Goal: Transaction & Acquisition: Obtain resource

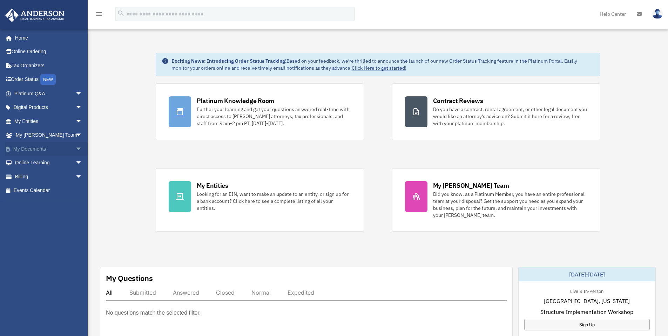
click at [75, 146] on span "arrow_drop_down" at bounding box center [82, 149] width 14 height 14
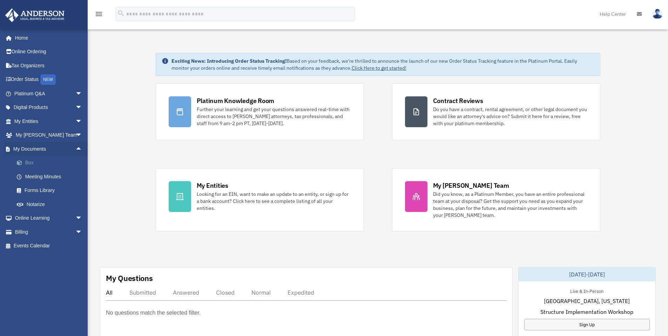
click at [35, 166] on link "Box" at bounding box center [51, 163] width 83 height 14
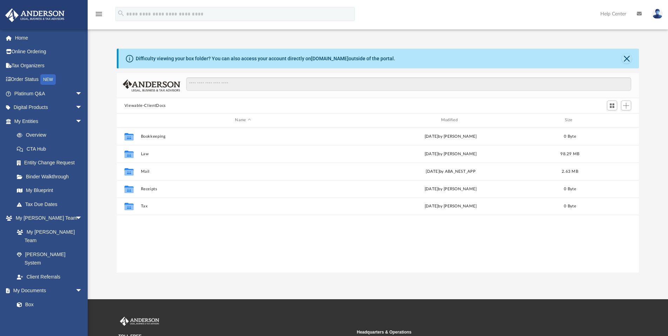
scroll to position [154, 517]
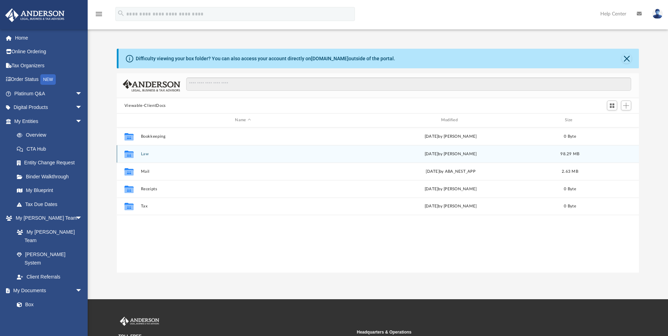
click at [145, 150] on div "Collaborated Folder Law [DATE] by [PERSON_NAME] 98.29 MB" at bounding box center [378, 154] width 522 height 18
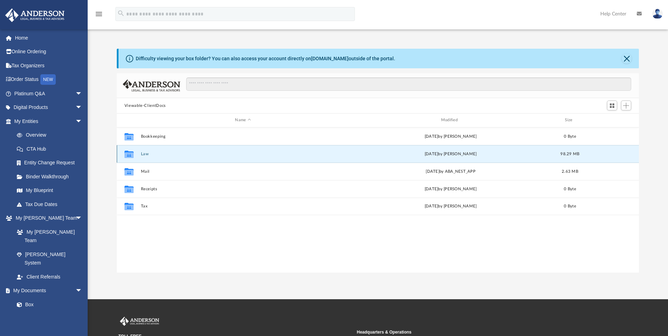
click at [139, 155] on div "Collaborated Folder Law Thu Jul 31 2025 by Gerald Higgins 98.29 MB" at bounding box center [378, 154] width 522 height 18
click at [144, 155] on button "Law" at bounding box center [243, 154] width 204 height 5
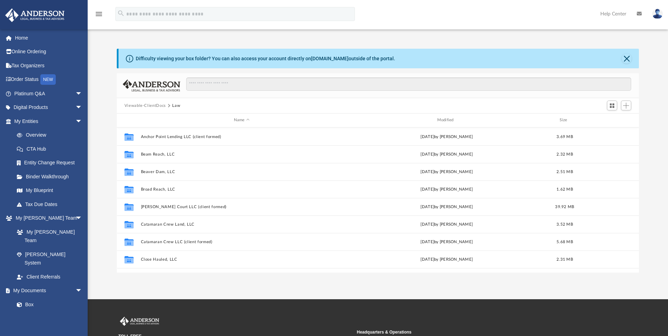
scroll to position [84, 0]
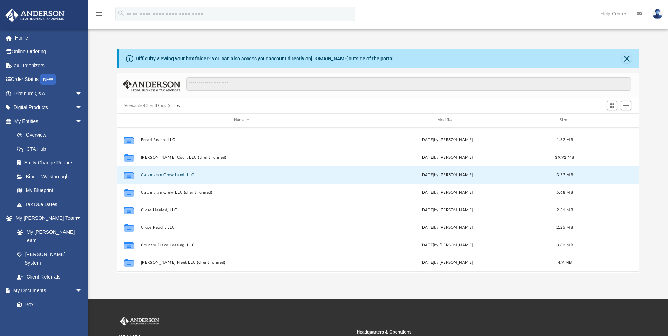
click at [180, 176] on button "Catamaran Crew Land, LLC" at bounding box center [242, 175] width 202 height 5
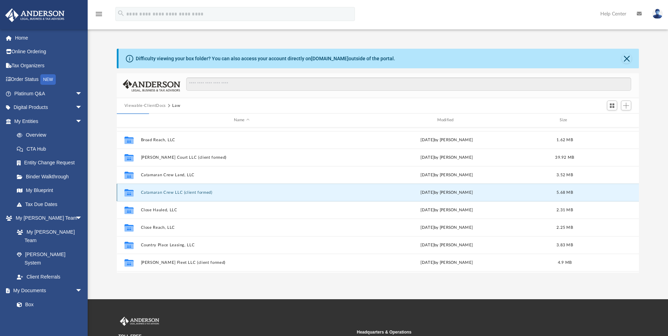
click at [186, 191] on button "Catamaran Crew LLC (client formed)" at bounding box center [242, 192] width 202 height 5
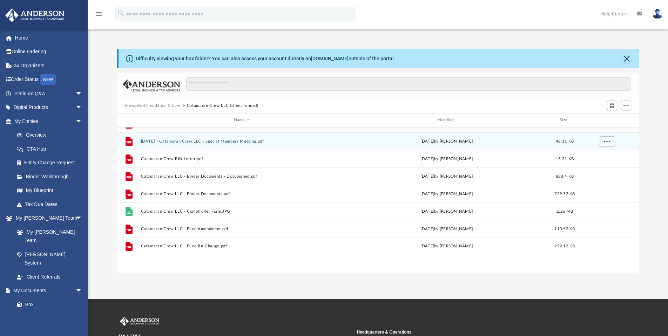
scroll to position [0, 0]
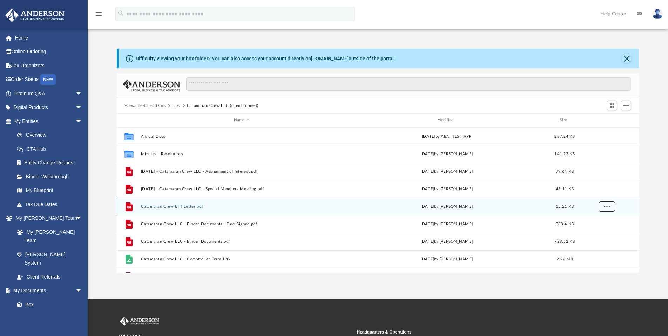
click at [606, 204] on button "More options" at bounding box center [606, 206] width 16 height 11
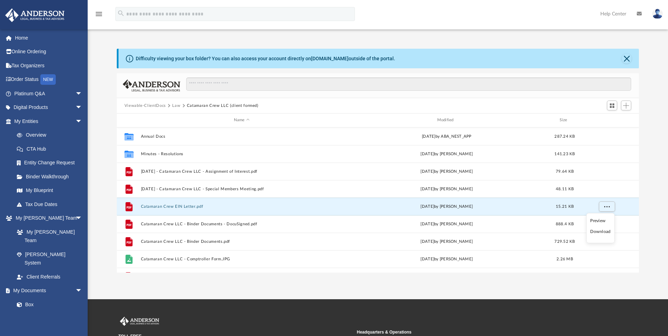
click at [598, 234] on li "Download" at bounding box center [600, 231] width 20 height 7
click at [610, 206] on button "More options" at bounding box center [606, 206] width 16 height 11
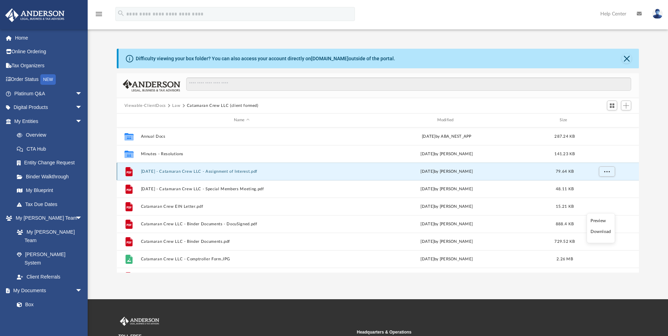
click at [253, 169] on button "2024.12.12 - Catamaran Crew LLC - Assignment of Interest.pdf" at bounding box center [242, 171] width 202 height 5
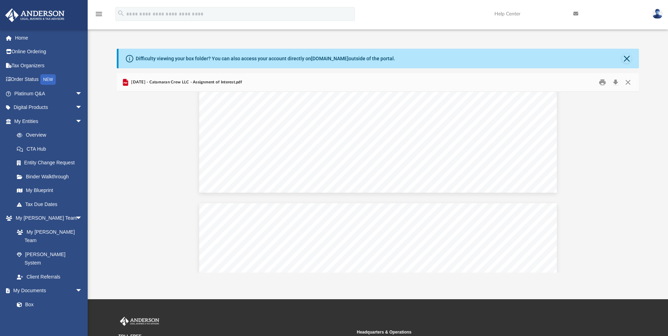
scroll to position [841, 0]
click at [630, 56] on button "Close" at bounding box center [627, 59] width 10 height 10
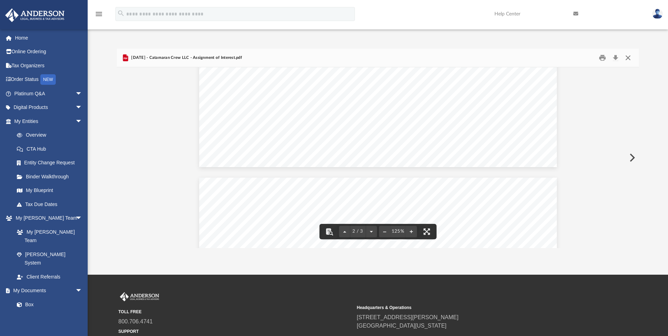
click at [626, 60] on button "Close" at bounding box center [628, 58] width 13 height 11
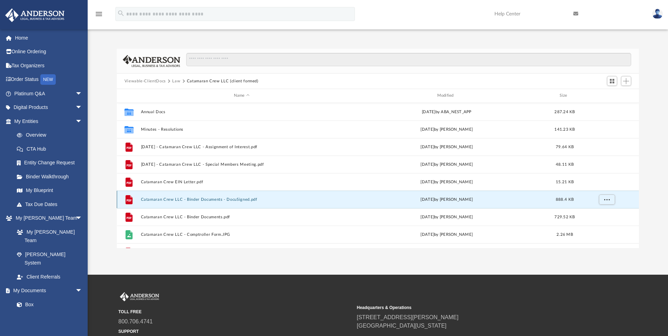
click at [268, 201] on button "Catamaran Crew LLC - Binder Documents - DocuSigned.pdf" at bounding box center [242, 199] width 202 height 5
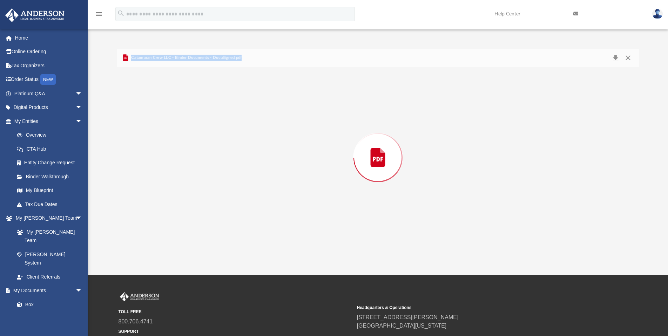
click at [268, 201] on div "Preview" at bounding box center [378, 157] width 522 height 181
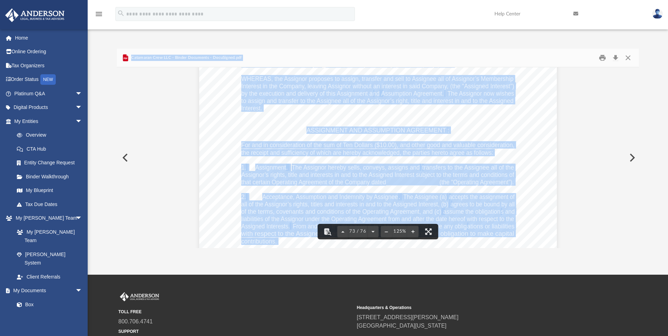
scroll to position [33787, 0]
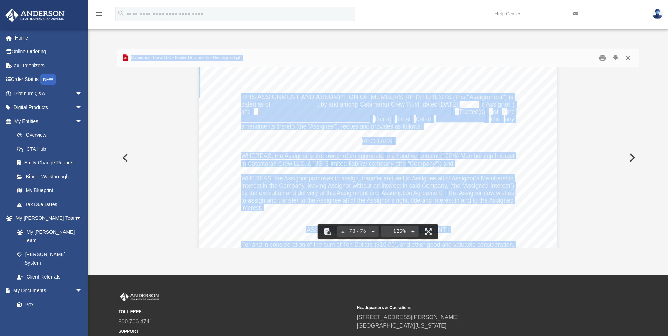
click at [627, 61] on button "Close" at bounding box center [628, 58] width 13 height 11
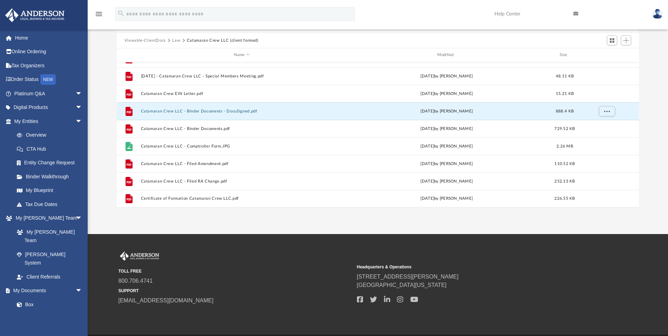
scroll to position [0, 0]
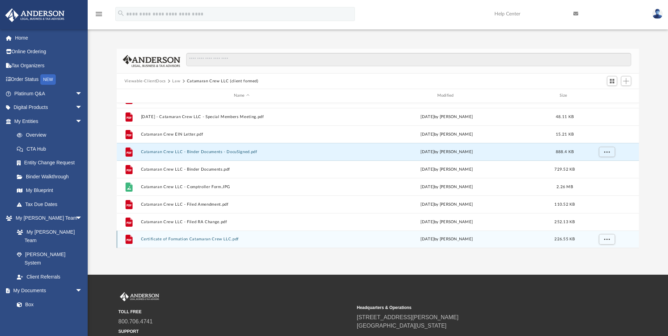
click at [215, 238] on button "Certificate of Formation Catamaran Crew LLC.pdf" at bounding box center [242, 239] width 202 height 5
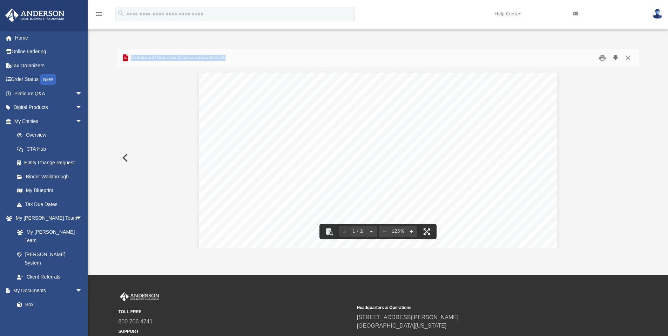
click at [617, 60] on button "Download" at bounding box center [615, 58] width 13 height 11
click at [499, 44] on div "Difficulty viewing your box folder? You can also access your account directly o…" at bounding box center [378, 141] width 580 height 214
click at [630, 59] on button "Close" at bounding box center [628, 58] width 13 height 11
